Goal: Check status: Check status

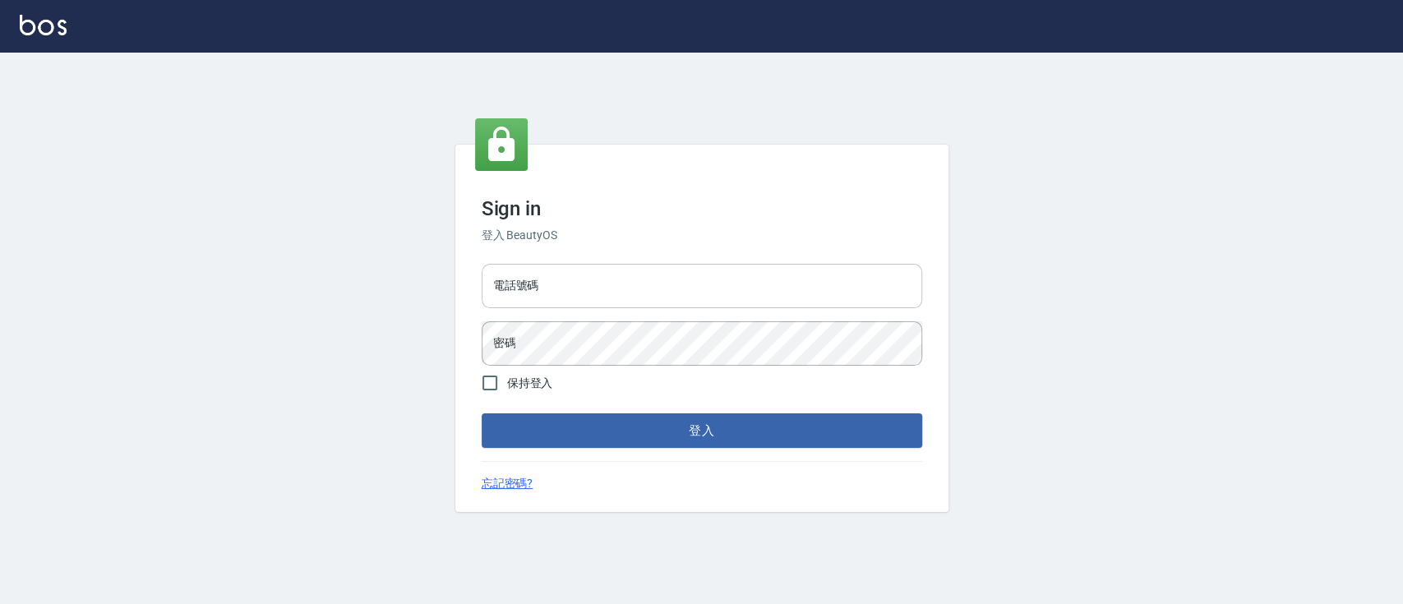
click at [515, 293] on input "電話號碼" at bounding box center [702, 286] width 441 height 44
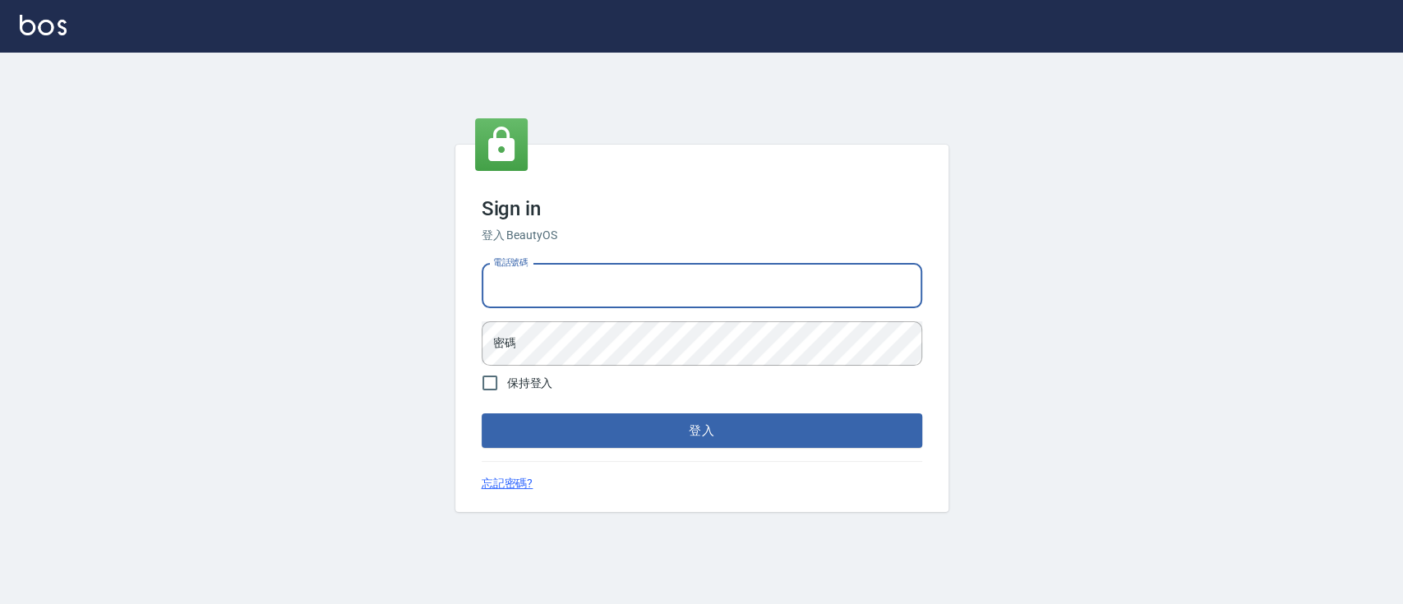
type input "0936904311"
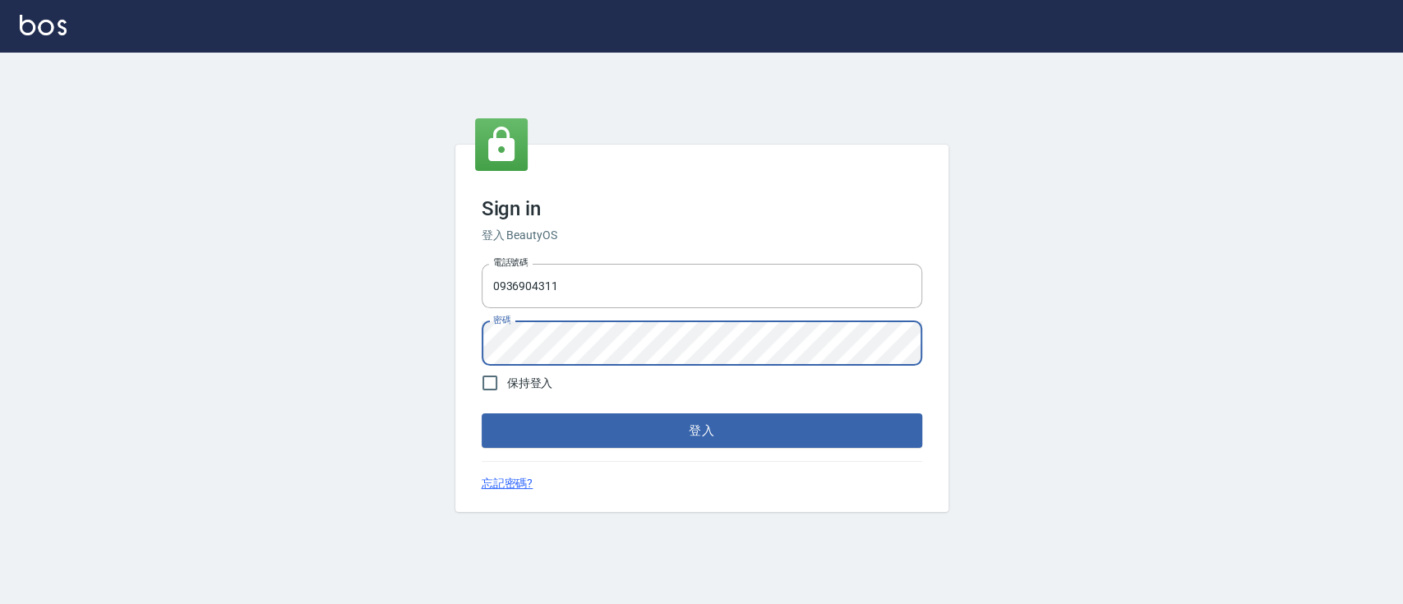
click at [482, 413] on button "登入" at bounding box center [702, 430] width 441 height 35
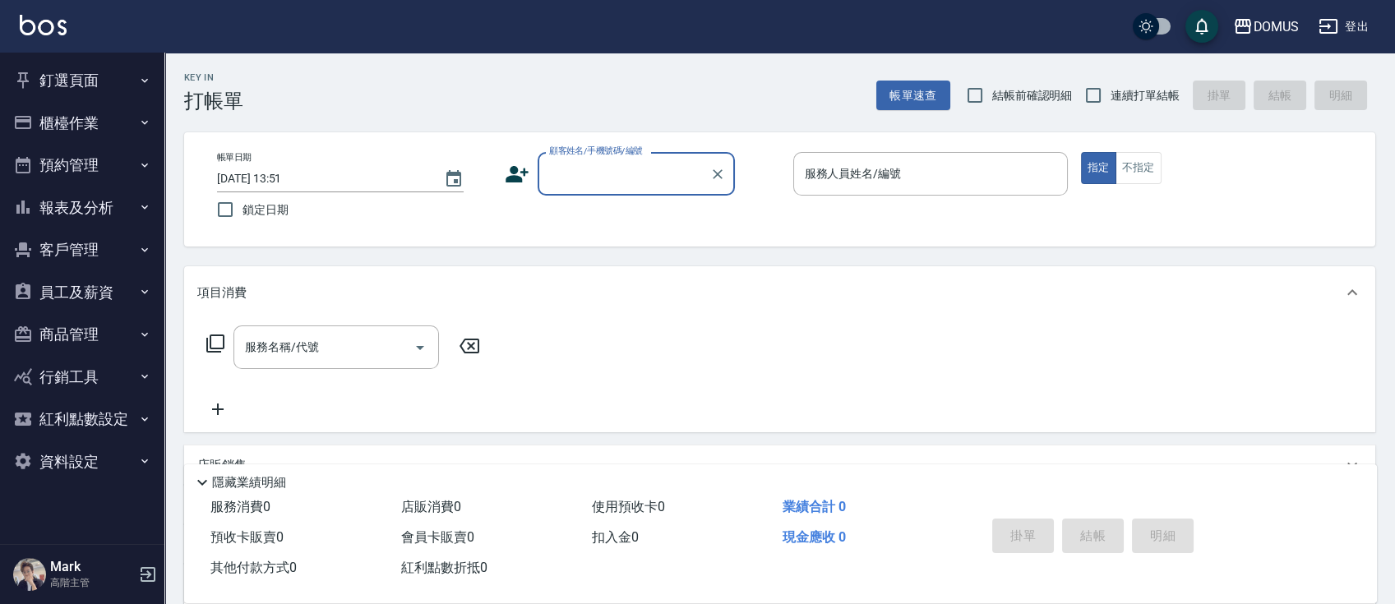
click at [105, 97] on button "釘選頁面" at bounding box center [82, 80] width 151 height 43
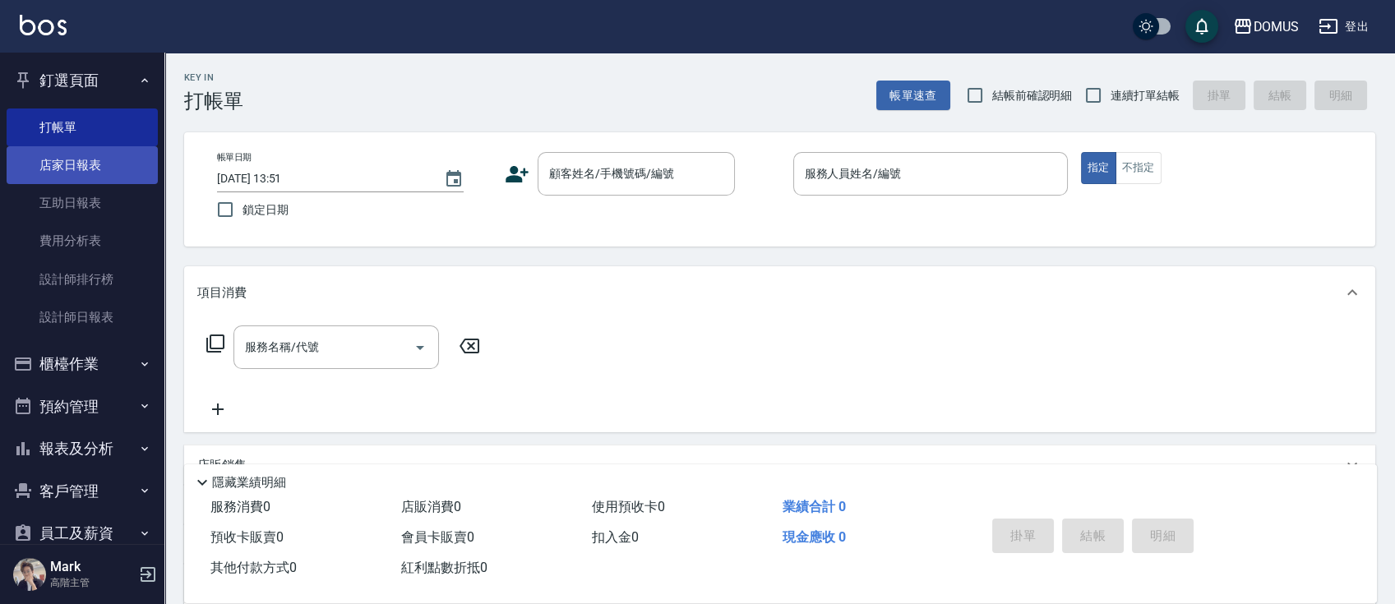
click at [112, 155] on link "店家日報表" at bounding box center [82, 165] width 151 height 38
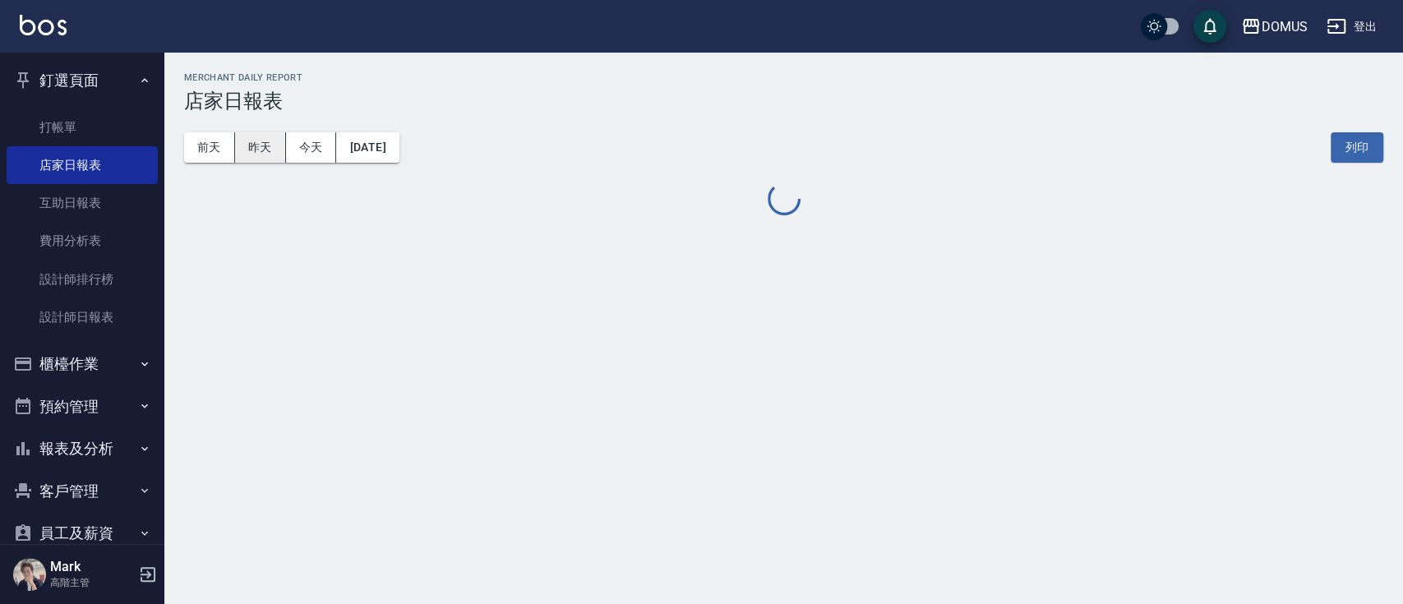
click at [261, 154] on button "昨天" at bounding box center [260, 147] width 51 height 30
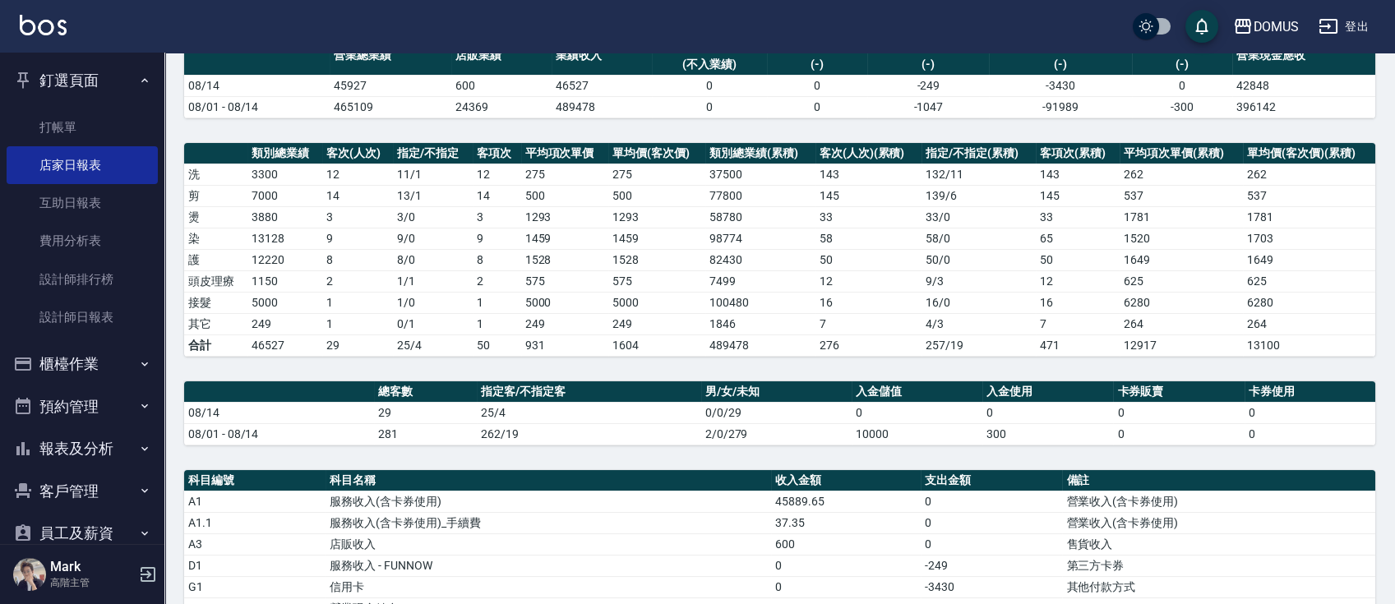
scroll to position [329, 0]
